Goal: Task Accomplishment & Management: Complete application form

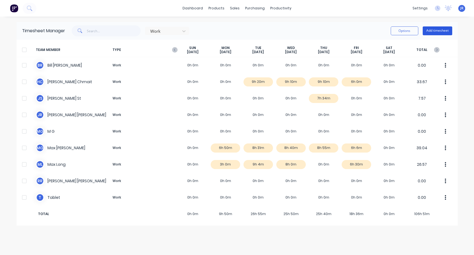
click at [434, 31] on button "Add timesheet" at bounding box center [436, 30] width 29 height 9
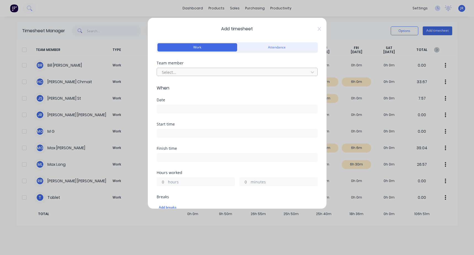
click at [185, 68] on div "Select..." at bounding box center [234, 72] width 148 height 8
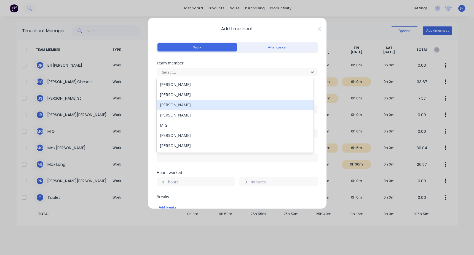
click at [181, 103] on div "[PERSON_NAME]" at bounding box center [235, 105] width 157 height 10
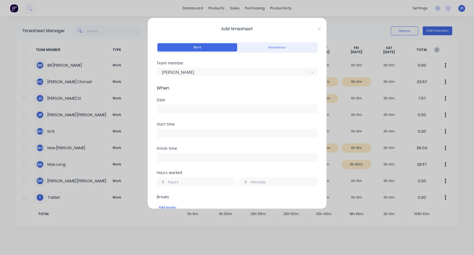
click at [172, 115] on div "Date" at bounding box center [237, 110] width 161 height 24
click at [174, 107] on input at bounding box center [237, 109] width 160 height 8
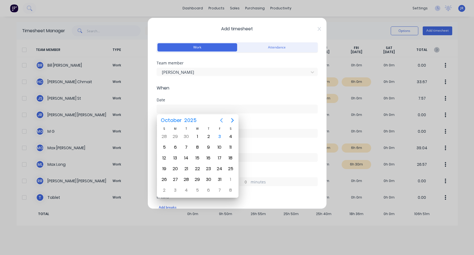
click at [221, 121] on icon "Previous page" at bounding box center [221, 120] width 2 height 4
click at [172, 158] on div "15" at bounding box center [175, 158] width 8 height 8
type input "[DATE]"
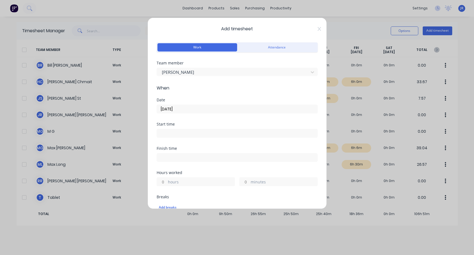
click at [181, 133] on input at bounding box center [237, 133] width 160 height 8
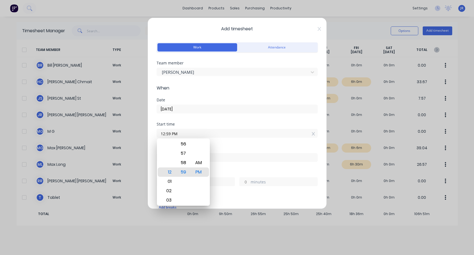
drag, startPoint x: 181, startPoint y: 133, endPoint x: 99, endPoint y: 160, distance: 85.9
click at [99, 160] on div "Add timesheet Work Attendance Team member [PERSON_NAME] When Date [DATE] Start …" at bounding box center [237, 127] width 474 height 255
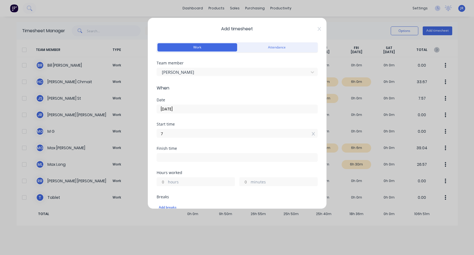
type input "07:00 AM"
click at [175, 160] on input at bounding box center [237, 157] width 160 height 8
type input "01:02 PM"
type input "6"
type input "2"
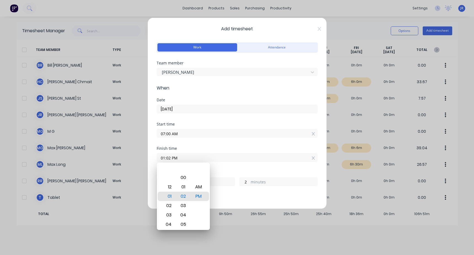
drag, startPoint x: 141, startPoint y: 152, endPoint x: 127, endPoint y: 151, distance: 13.8
click at [127, 151] on div "Add timesheet Work Attendance Team member [PERSON_NAME] When Date [DATE] Start …" at bounding box center [237, 127] width 474 height 255
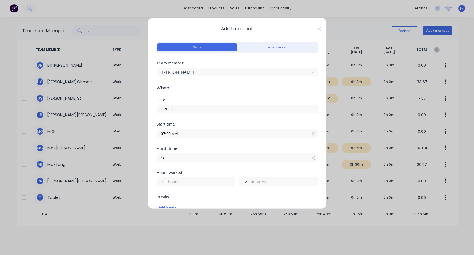
type input "04:00 PM"
type input "9"
type input "0"
click at [192, 142] on div "Start time 07:00 AM" at bounding box center [237, 134] width 161 height 24
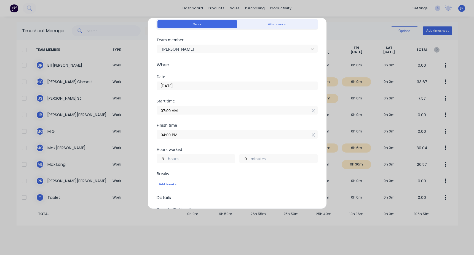
scroll to position [55, 0]
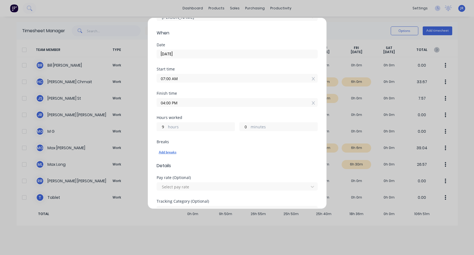
click at [164, 153] on div "Add breaks" at bounding box center [237, 152] width 157 height 7
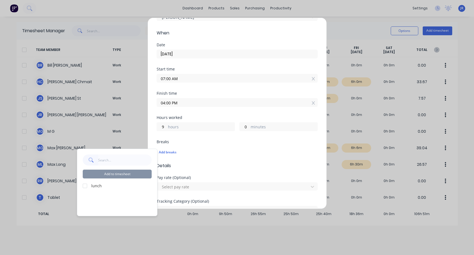
click at [85, 187] on div at bounding box center [84, 185] width 11 height 11
click at [140, 173] on button "Add to timesheet" at bounding box center [117, 174] width 69 height 9
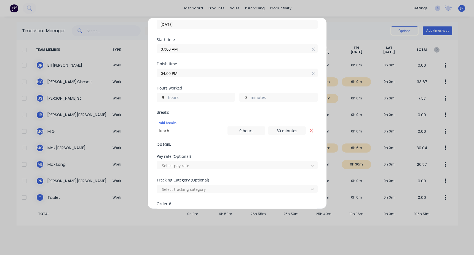
scroll to position [110, 0]
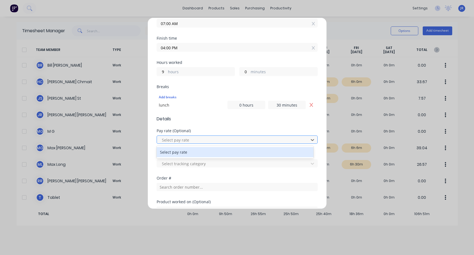
click at [189, 143] on div at bounding box center [233, 140] width 144 height 7
click at [199, 129] on div "Pay rate (Optional)" at bounding box center [237, 131] width 161 height 4
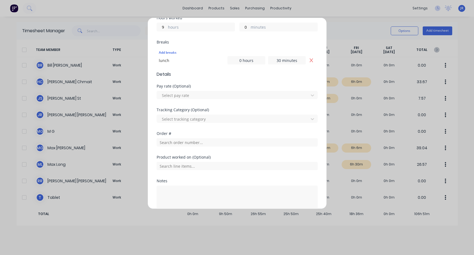
scroll to position [165, 0]
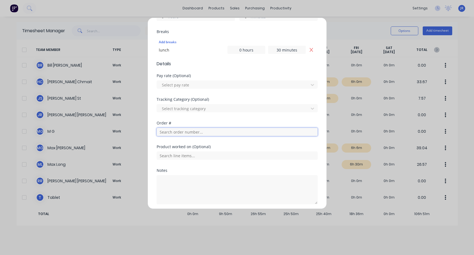
click at [179, 133] on input "text" at bounding box center [237, 132] width 161 height 8
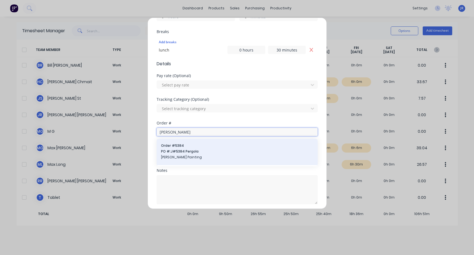
type input "[PERSON_NAME]"
click at [195, 150] on span "PO #: J#5384 Pergola" at bounding box center [237, 151] width 152 height 5
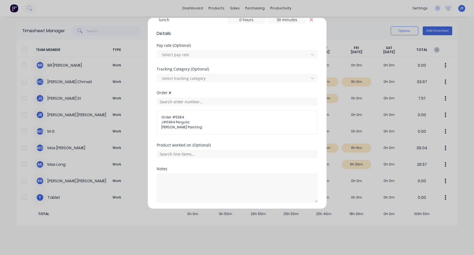
scroll to position [215, 0]
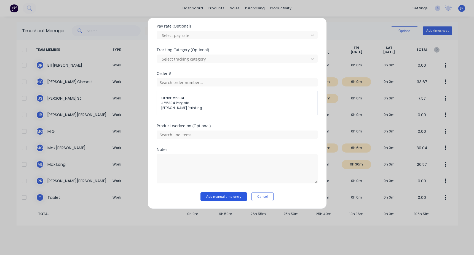
click at [221, 197] on button "Add manual time entry" at bounding box center [223, 196] width 47 height 9
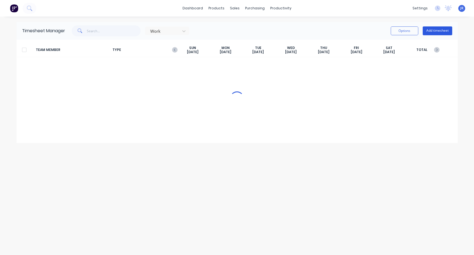
click at [437, 31] on button "Add timesheet" at bounding box center [436, 30] width 29 height 9
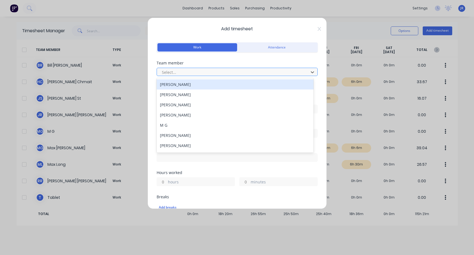
click at [185, 72] on div at bounding box center [233, 72] width 144 height 7
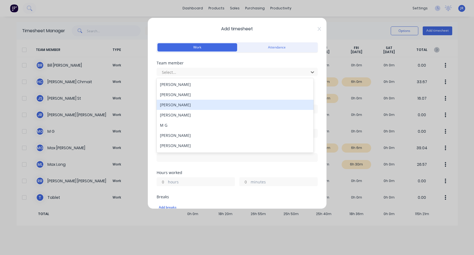
click at [171, 108] on div "[PERSON_NAME]" at bounding box center [235, 105] width 157 height 10
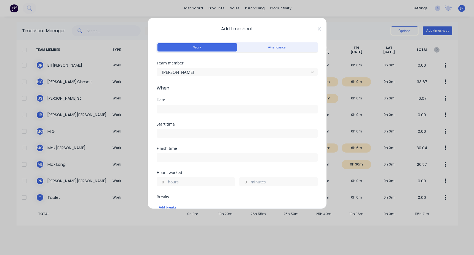
click at [176, 108] on input at bounding box center [237, 109] width 160 height 8
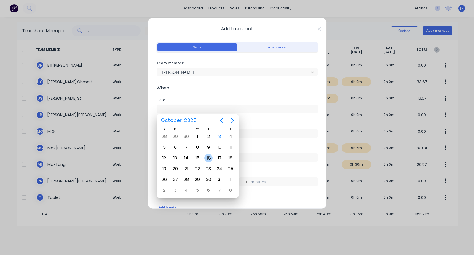
click at [204, 158] on div "16" at bounding box center [208, 158] width 8 height 8
type input "[DATE]"
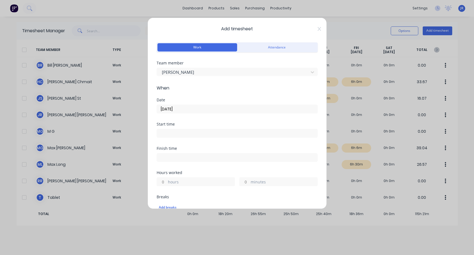
click at [168, 132] on input at bounding box center [237, 133] width 160 height 8
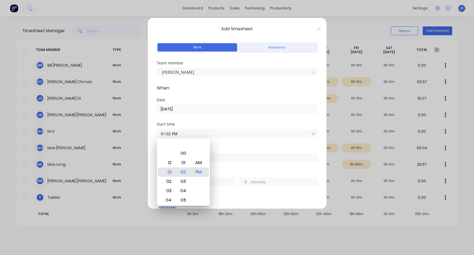
drag, startPoint x: 186, startPoint y: 137, endPoint x: 151, endPoint y: 140, distance: 34.9
click at [151, 140] on div "Add timesheet Work Attendance Team member [PERSON_NAME] When Date [DATE] Start …" at bounding box center [236, 114] width 179 height 192
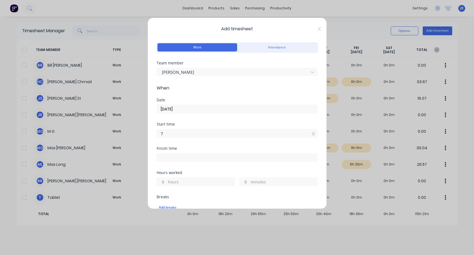
type input "07:00 AM"
click at [189, 155] on input at bounding box center [237, 157] width 160 height 8
type input "01:02 PM"
type input "6"
type input "2"
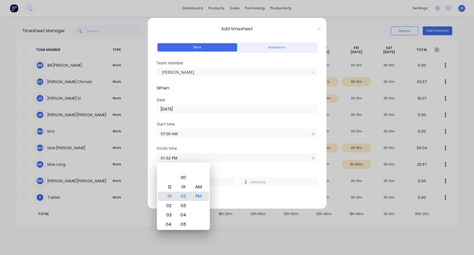
drag, startPoint x: 192, startPoint y: 157, endPoint x: 152, endPoint y: 172, distance: 42.7
click at [152, 172] on div "Add timesheet Work Attendance Team member [PERSON_NAME] When Date [DATE] Start …" at bounding box center [236, 114] width 179 height 192
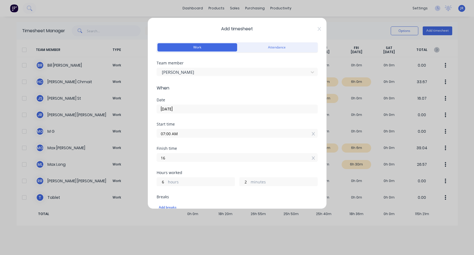
type input "04:00 PM"
type input "9"
type input "0"
click at [190, 143] on div "Start time 07:00 AM" at bounding box center [237, 134] width 161 height 24
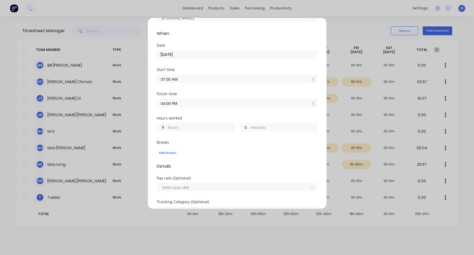
scroll to position [55, 0]
click at [166, 153] on div "Add breaks" at bounding box center [237, 152] width 157 height 7
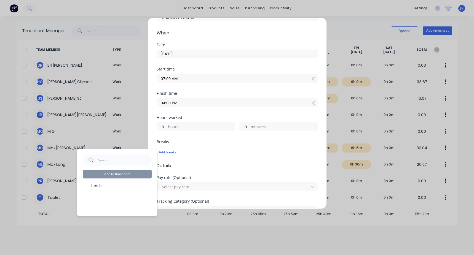
click at [85, 184] on div at bounding box center [84, 185] width 11 height 11
click at [108, 177] on button "Add to timesheet" at bounding box center [117, 174] width 69 height 9
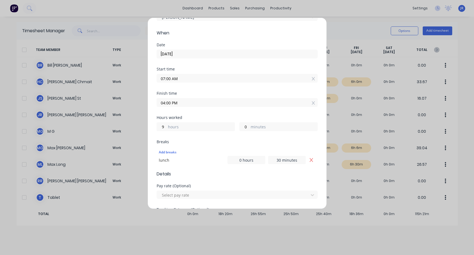
scroll to position [0, 0]
click at [177, 199] on div "Pay rate (Optional) Select pay rate" at bounding box center [237, 196] width 161 height 24
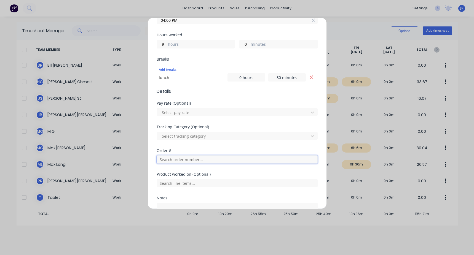
click at [181, 158] on input "text" at bounding box center [237, 159] width 161 height 8
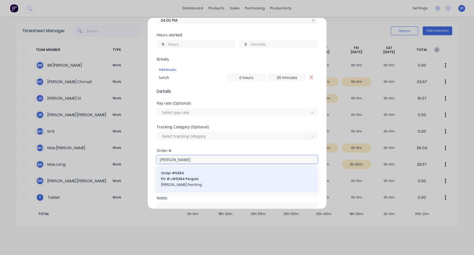
type input "[PERSON_NAME]"
click at [205, 178] on span "PO #: J#5384 Pergola" at bounding box center [237, 179] width 152 height 5
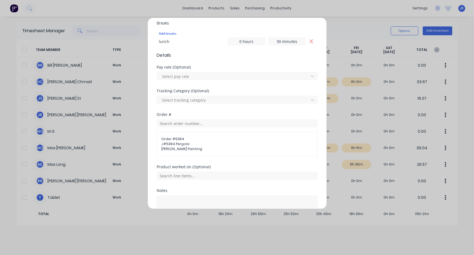
scroll to position [215, 0]
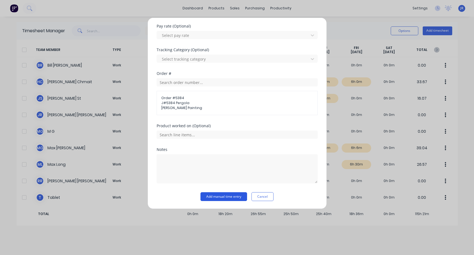
click at [226, 196] on button "Add manual time entry" at bounding box center [223, 196] width 47 height 9
